Goal: Transaction & Acquisition: Subscribe to service/newsletter

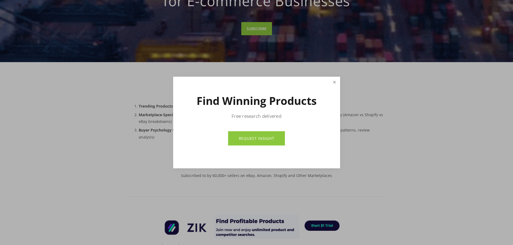
scroll to position [135, 0]
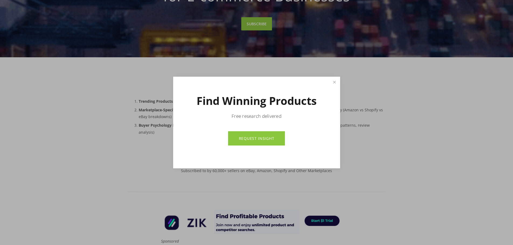
click at [327, 80] on div "Find Winning Products Free research delivered REQUEST INSIGHT" at bounding box center [256, 123] width 167 height 92
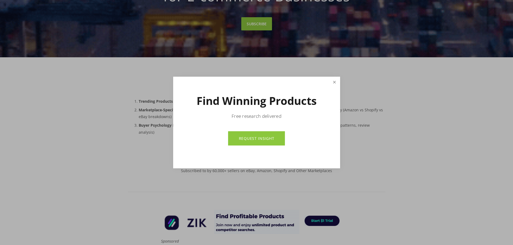
click at [329, 83] on div "Find Winning Products Free research delivered REQUEST INSIGHT" at bounding box center [256, 123] width 167 height 92
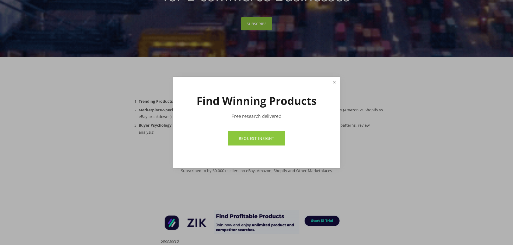
click at [330, 83] on link "Close" at bounding box center [333, 81] width 9 height 9
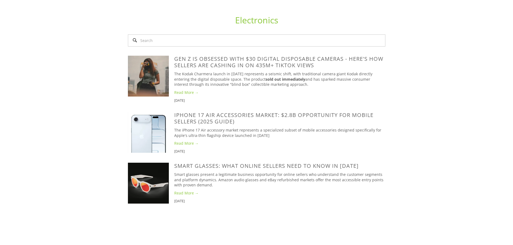
scroll to position [673, 0]
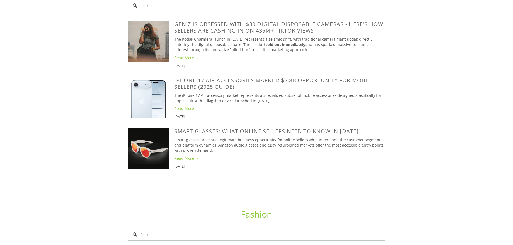
click at [183, 106] on link "Read More →" at bounding box center [279, 108] width 211 height 5
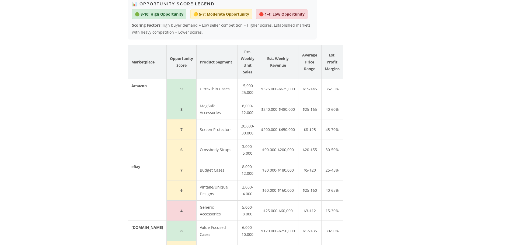
scroll to position [834, 0]
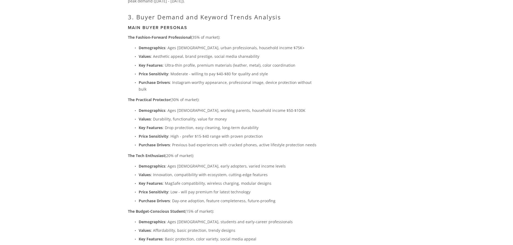
drag, startPoint x: 364, startPoint y: 112, endPoint x: 356, endPoint y: 145, distance: 33.7
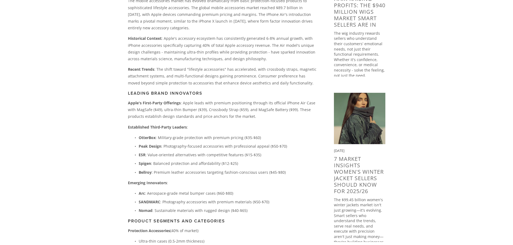
scroll to position [0, 0]
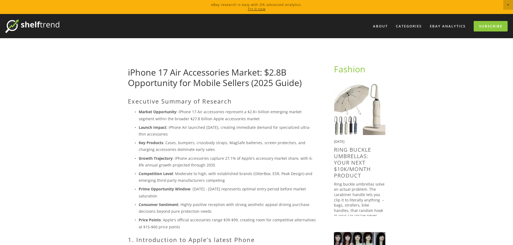
drag, startPoint x: 355, startPoint y: 132, endPoint x: 282, endPoint y: 13, distance: 139.5
click at [486, 28] on link "Subscribe" at bounding box center [490, 26] width 34 height 10
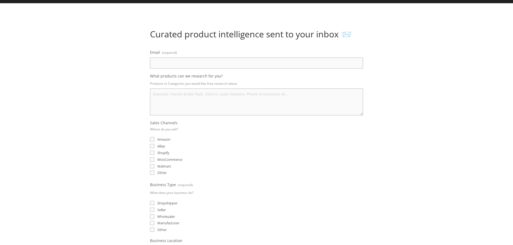
scroll to position [27, 0]
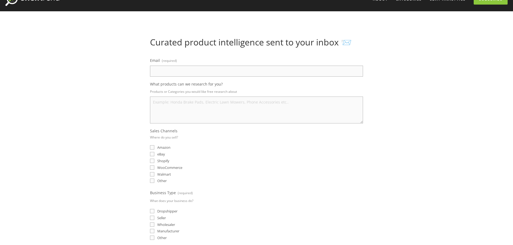
click at [251, 73] on input "Email (required)" at bounding box center [256, 71] width 213 height 11
type input "vehiclemoon6@gmail.com"
select select "Canada"
click at [173, 102] on textarea "What products can we research for you?" at bounding box center [256, 110] width 213 height 27
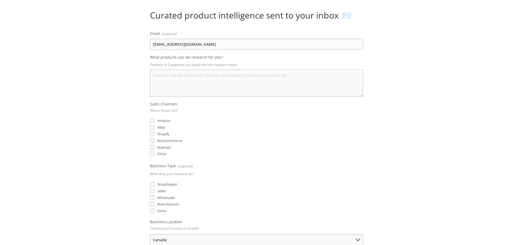
click at [154, 122] on label "Amazon" at bounding box center [160, 120] width 20 height 5
click at [154, 122] on input "Amazon" at bounding box center [152, 120] width 4 height 4
checkbox input "true"
click at [154, 129] on input "eBay" at bounding box center [152, 127] width 4 height 4
checkbox input "true"
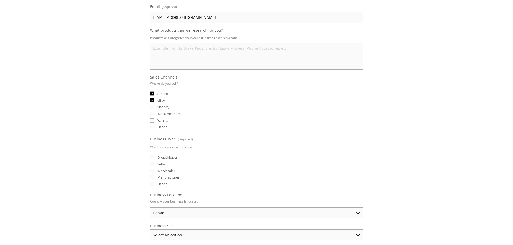
scroll to position [108, 0]
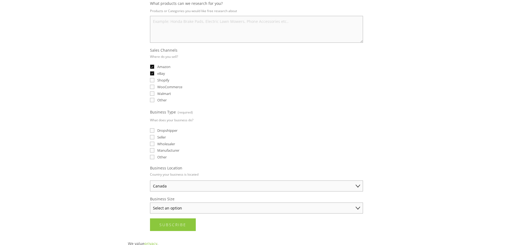
click at [154, 136] on label "Seller" at bounding box center [158, 137] width 16 height 5
click at [154, 136] on input "Seller" at bounding box center [152, 137] width 4 height 4
checkbox input "true"
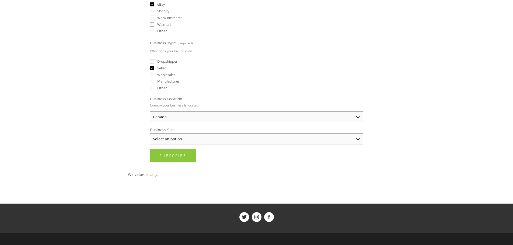
scroll to position [188, 0]
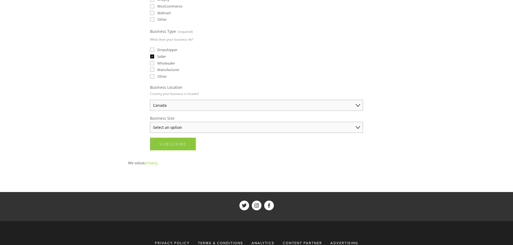
click at [174, 129] on select "Select an option Solo Merchant (under $50K annual sales) Small Business ($50K -…" at bounding box center [256, 127] width 213 height 11
select select "Solo Merchant (under $50K annual sales)"
click at [150, 122] on select "Select an option Solo Merchant (under $50K annual sales) Small Business ($50K -…" at bounding box center [256, 127] width 213 height 11
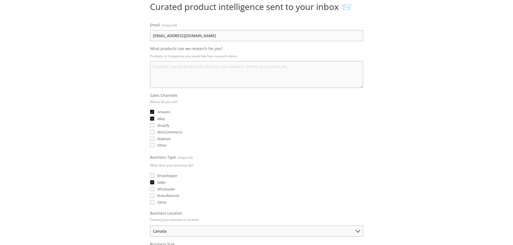
scroll to position [54, 0]
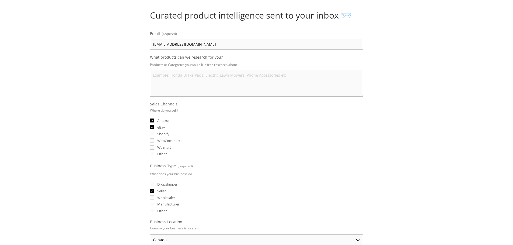
click at [195, 87] on textarea "What products can we research for you?" at bounding box center [256, 83] width 213 height 27
type textarea "anything and everything that sells"
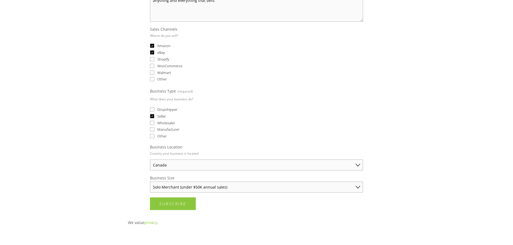
drag, startPoint x: 94, startPoint y: 105, endPoint x: 79, endPoint y: 245, distance: 140.4
click at [181, 207] on button "Subscribe Subscribe" at bounding box center [173, 203] width 46 height 13
